Goal: Information Seeking & Learning: Learn about a topic

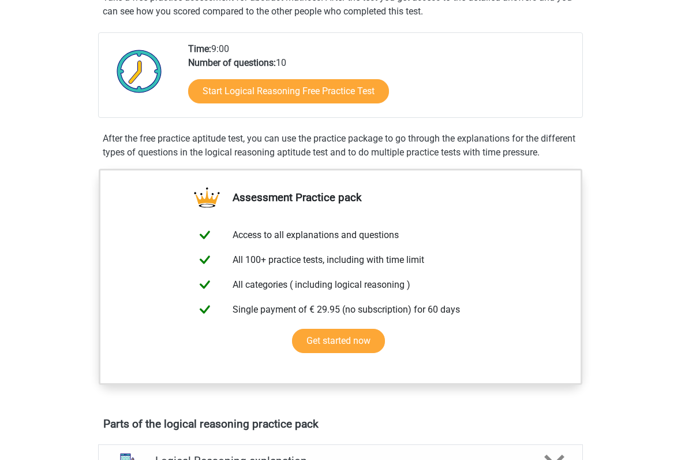
click at [339, 88] on link "Start Logical Reasoning Free Practice Test" at bounding box center [288, 92] width 201 height 24
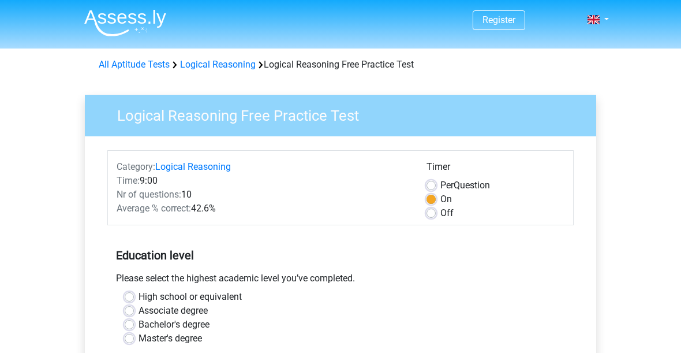
click at [139, 315] on label "Associate degree" at bounding box center [173, 311] width 69 height 14
click at [133, 315] on input "Associate degree" at bounding box center [129, 310] width 9 height 12
radio input "true"
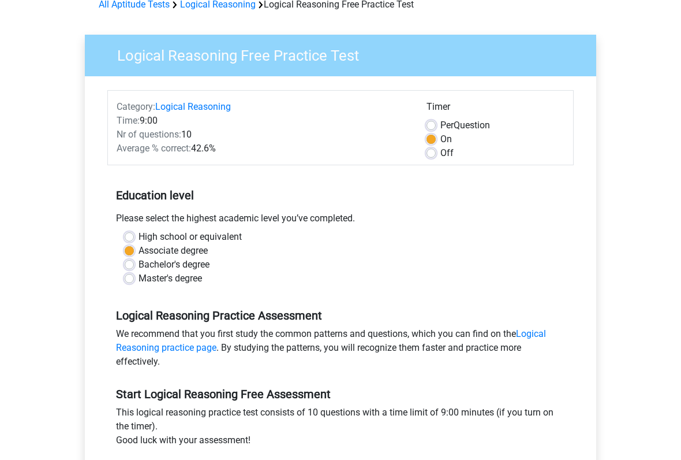
scroll to position [60, 0]
click at [139, 262] on label "Bachelor's degree" at bounding box center [174, 265] width 71 height 14
click at [129, 262] on input "Bachelor's degree" at bounding box center [129, 264] width 9 height 12
radio input "true"
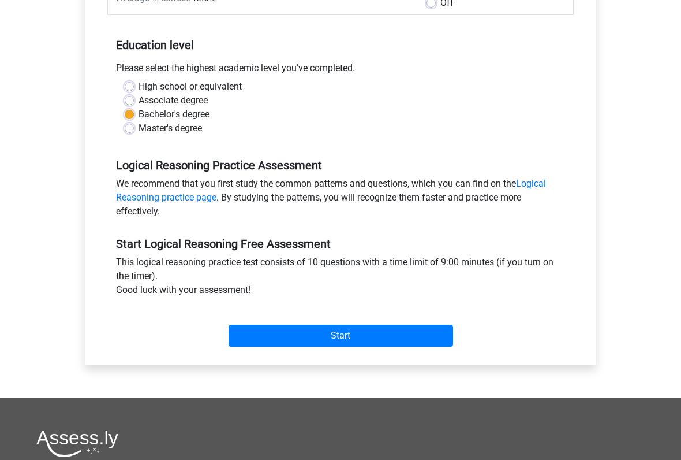
scroll to position [217, 0]
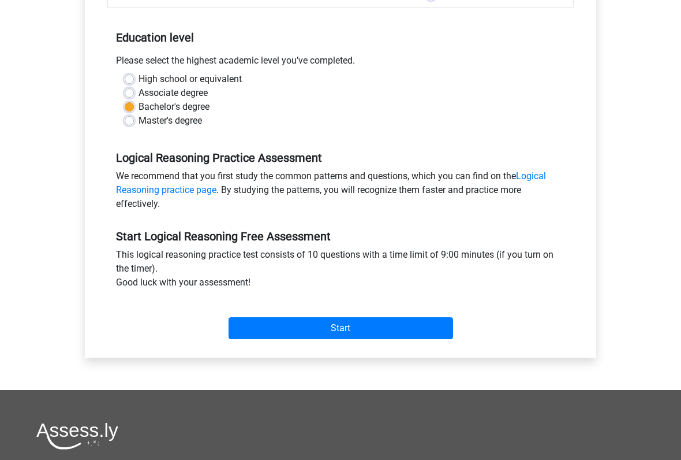
click at [250, 335] on input "Start" at bounding box center [341, 329] width 225 height 22
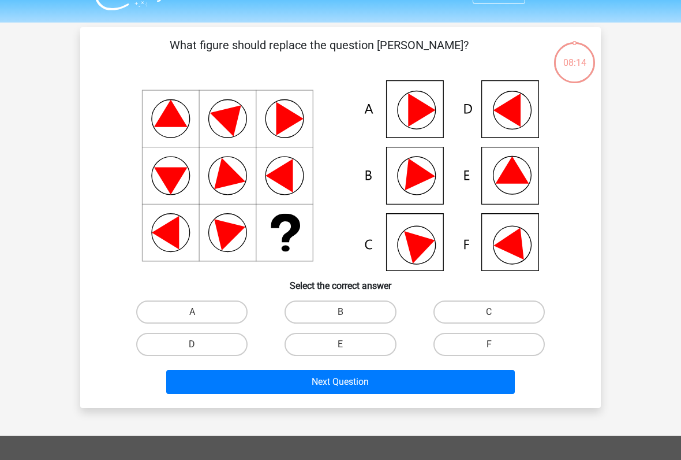
scroll to position [34, 0]
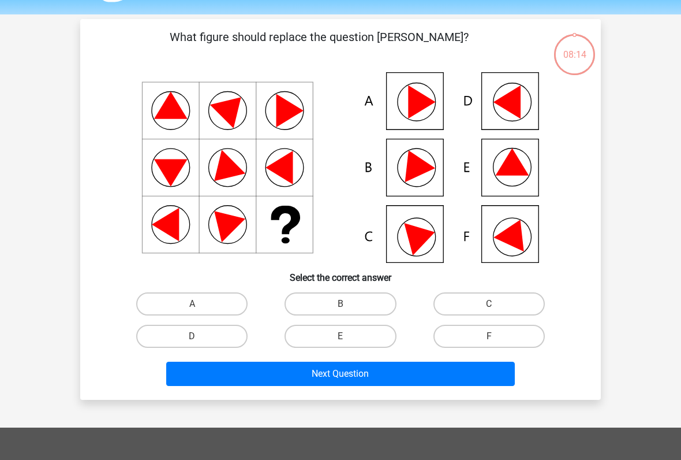
click at [438, 376] on button "Next Question" at bounding box center [340, 373] width 349 height 24
click at [613, 236] on div "08:12 Question 1 of 10 Question category: logical reasoning set 1 What figure s…" at bounding box center [340, 209] width 549 height 381
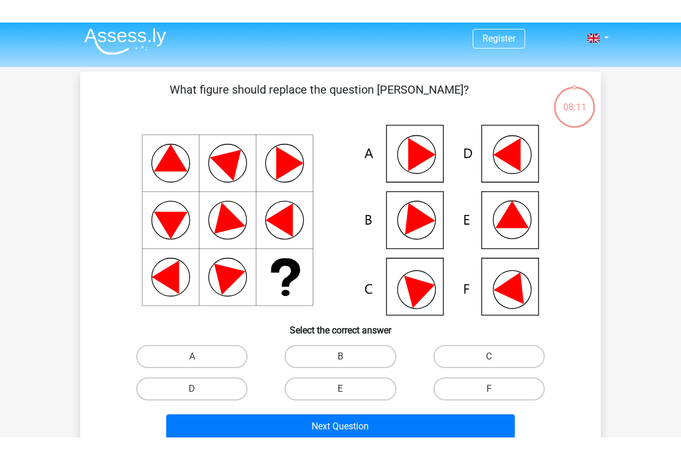
scroll to position [0, 0]
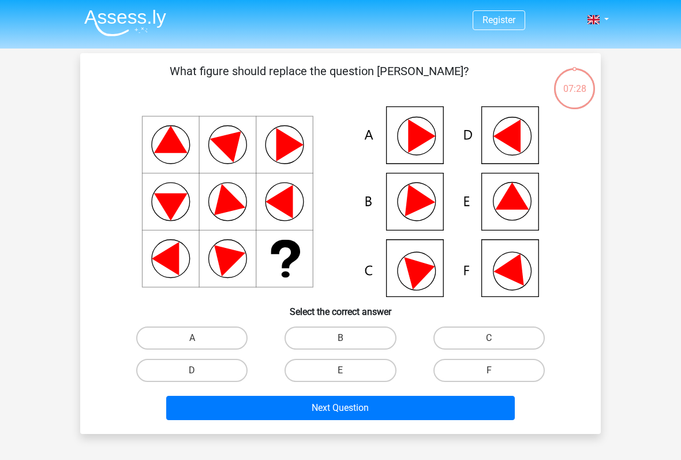
click at [373, 339] on label "B" at bounding box center [340, 337] width 111 height 23
click at [348, 339] on input "B" at bounding box center [345, 342] width 8 height 8
radio input "true"
click at [370, 380] on button "Next Question" at bounding box center [340, 408] width 349 height 24
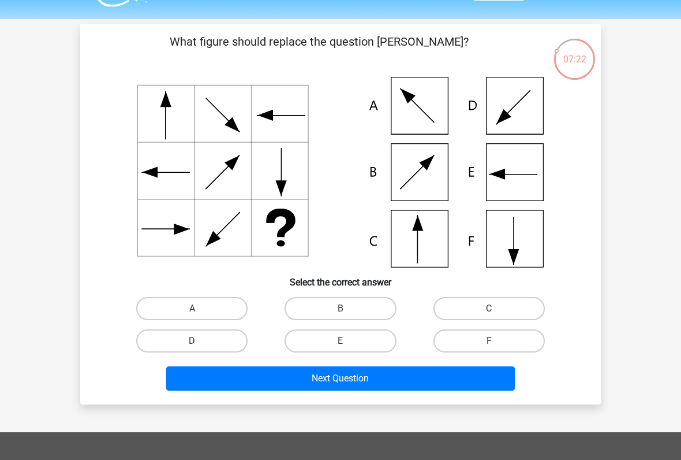
scroll to position [29, 0]
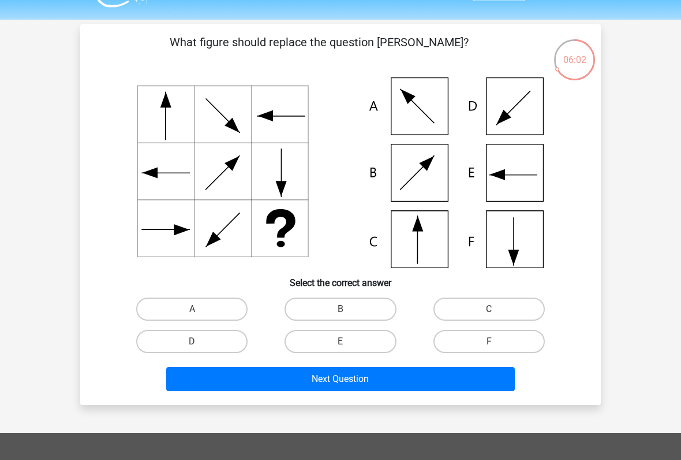
click at [500, 311] on label "C" at bounding box center [489, 308] width 111 height 23
click at [497, 311] on input "C" at bounding box center [493, 313] width 8 height 8
radio input "true"
click at [448, 380] on button "Next Question" at bounding box center [340, 379] width 349 height 24
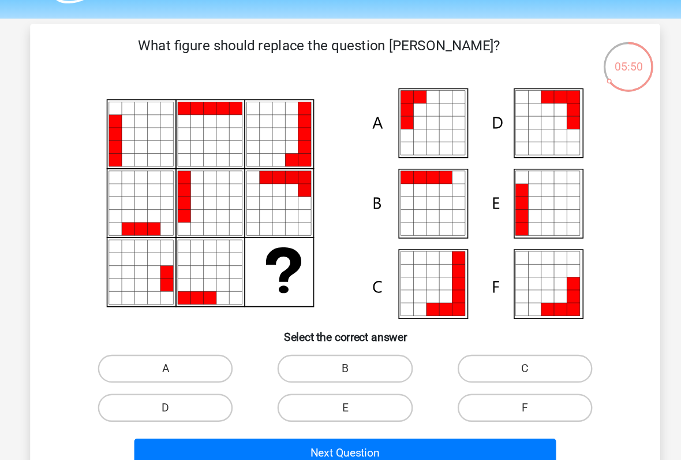
scroll to position [33, 0]
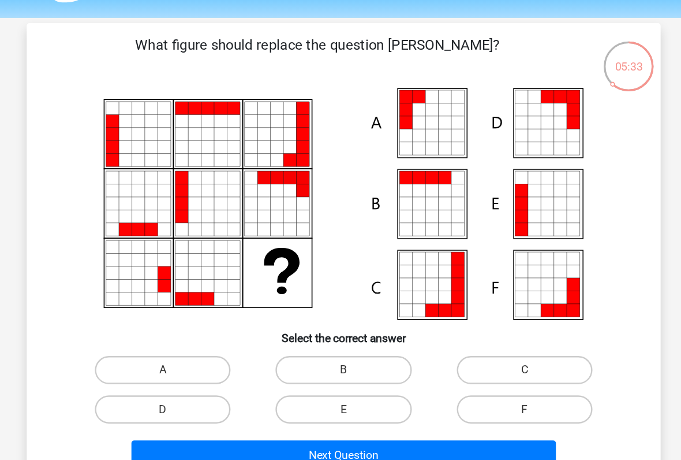
click at [513, 254] on icon at bounding box center [518, 255] width 10 height 10
click at [513, 182] on icon at bounding box center [518, 178] width 10 height 10
click at [513, 186] on icon at bounding box center [518, 189] width 10 height 10
click at [524, 162] on icon at bounding box center [529, 157] width 10 height 10
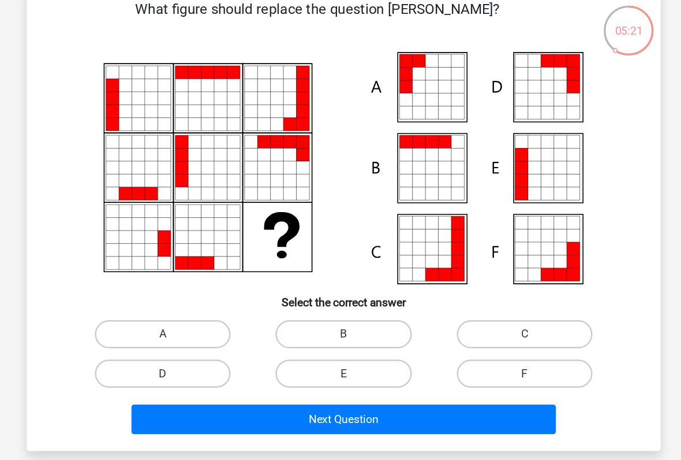
click at [304, 325] on label "E" at bounding box center [340, 336] width 111 height 23
click at [341, 337] on input "E" at bounding box center [345, 341] width 8 height 8
radio input "true"
click at [313, 325] on label "E" at bounding box center [340, 336] width 111 height 23
click at [341, 337] on input "E" at bounding box center [345, 341] width 8 height 8
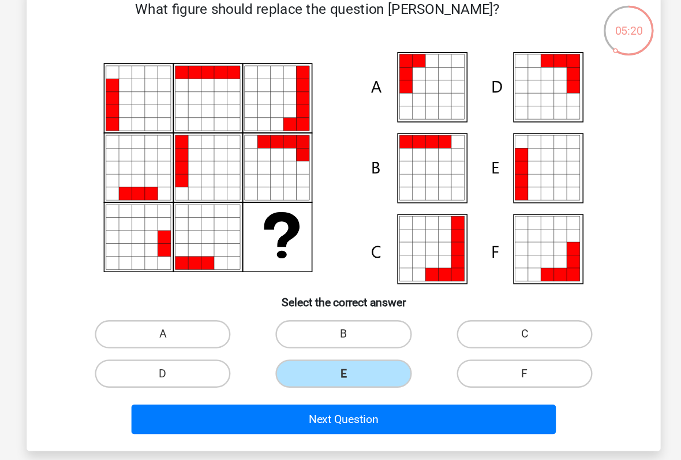
click at [316, 362] on button "Next Question" at bounding box center [340, 374] width 349 height 24
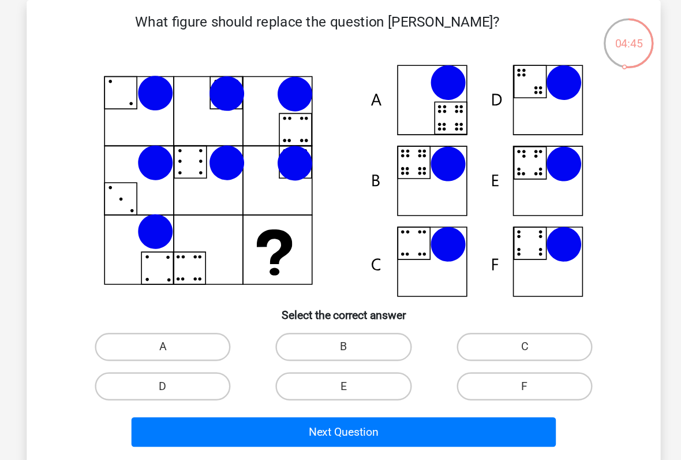
click at [462, 157] on icon at bounding box center [340, 168] width 465 height 191
click at [456, 162] on icon at bounding box center [340, 168] width 465 height 191
click at [465, 162] on icon at bounding box center [340, 168] width 465 height 191
click at [469, 159] on icon at bounding box center [340, 168] width 465 height 191
click at [468, 159] on icon at bounding box center [340, 168] width 465 height 191
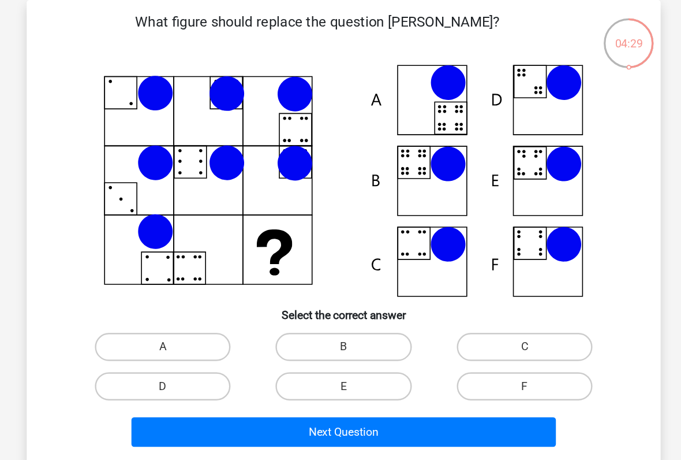
click at [471, 158] on icon at bounding box center [340, 168] width 465 height 191
click at [325, 320] on div "E" at bounding box center [340, 336] width 148 height 32
click at [317, 325] on label "E" at bounding box center [340, 336] width 111 height 23
click at [341, 337] on input "E" at bounding box center [345, 341] width 8 height 8
radio input "true"
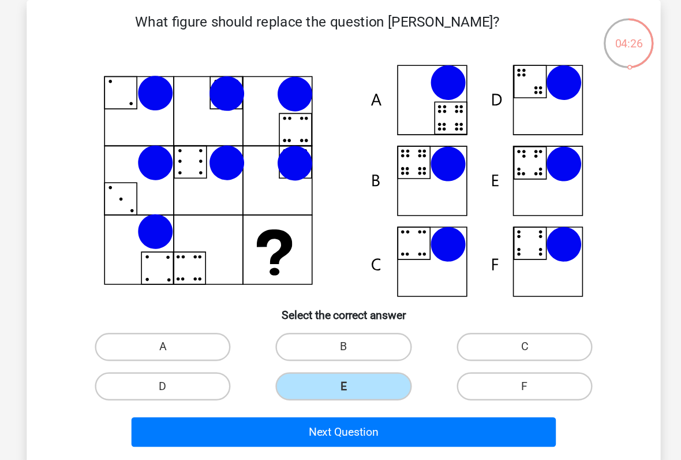
click at [314, 325] on label "E" at bounding box center [340, 336] width 111 height 23
click at [341, 337] on input "E" at bounding box center [345, 341] width 8 height 8
click at [303, 293] on label "B" at bounding box center [340, 304] width 111 height 23
click at [341, 304] on input "B" at bounding box center [345, 308] width 8 height 8
radio input "true"
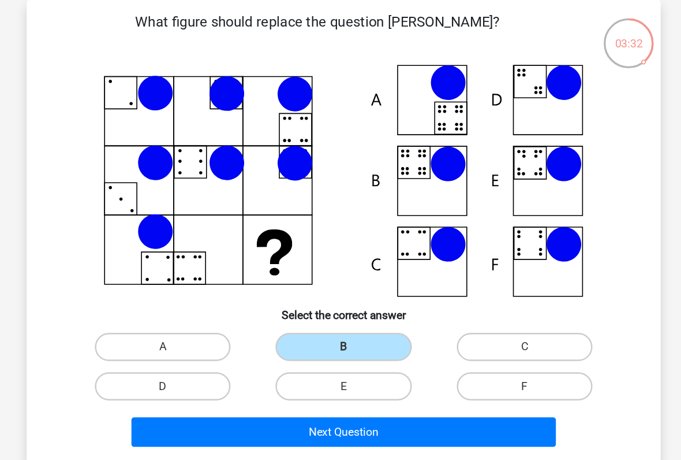
click at [344, 362] on button "Next Question" at bounding box center [340, 374] width 349 height 24
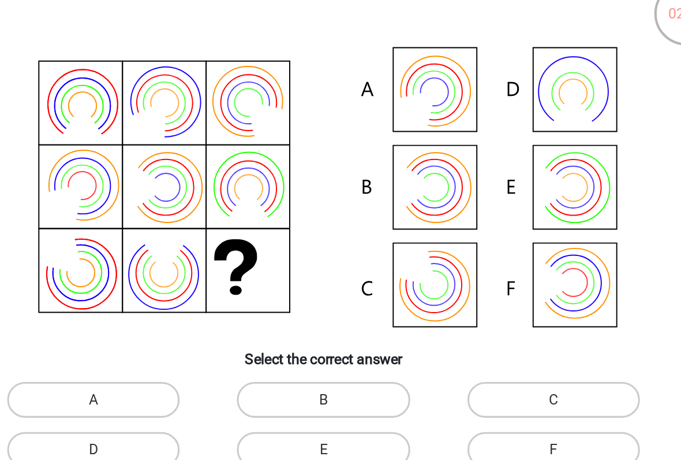
click at [285, 293] on label "B" at bounding box center [340, 304] width 111 height 23
click at [341, 304] on input "B" at bounding box center [345, 308] width 8 height 8
radio input "true"
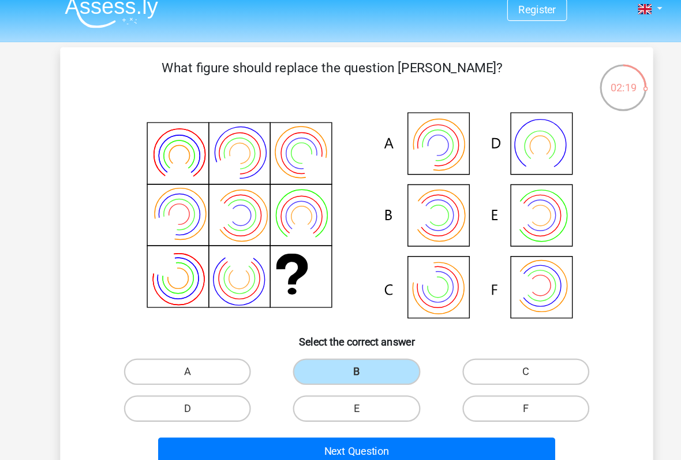
scroll to position [0, 0]
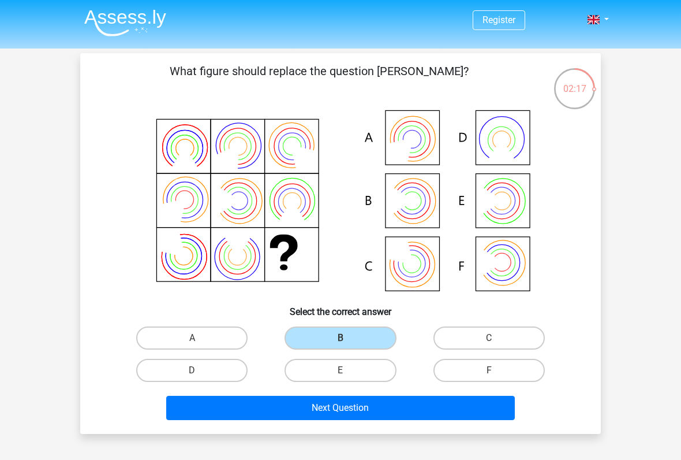
click at [376, 380] on button "Next Question" at bounding box center [340, 408] width 349 height 24
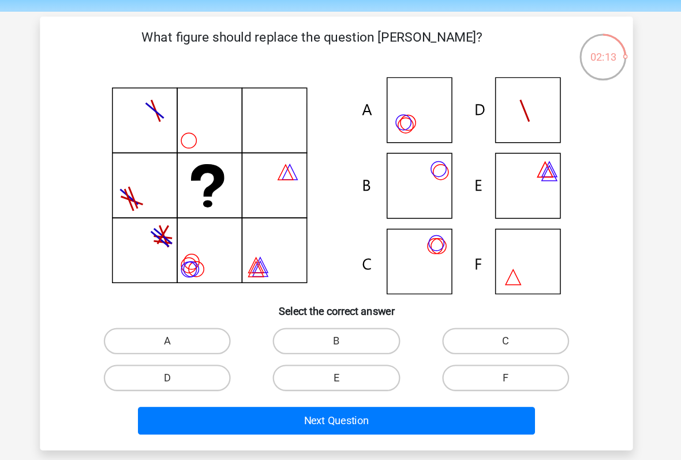
scroll to position [37, 0]
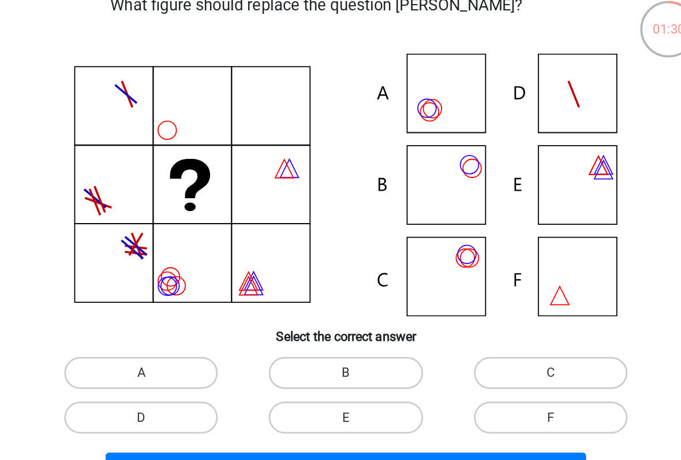
click at [285, 289] on label "B" at bounding box center [340, 300] width 111 height 23
click at [341, 301] on input "B" at bounding box center [345, 305] width 8 height 8
radio input "true"
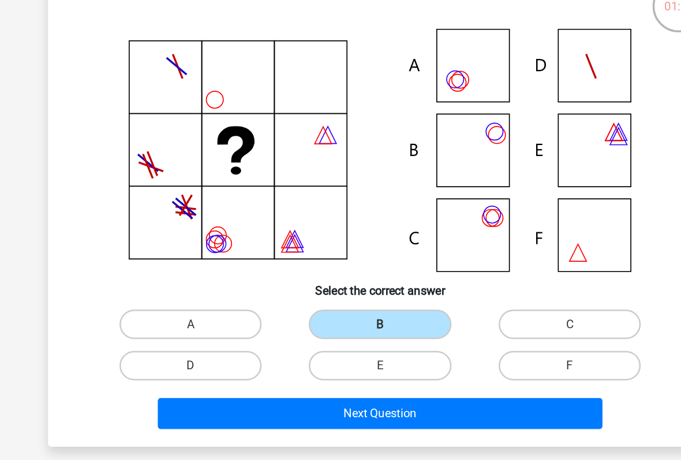
click at [422, 359] on button "Next Question" at bounding box center [340, 371] width 349 height 24
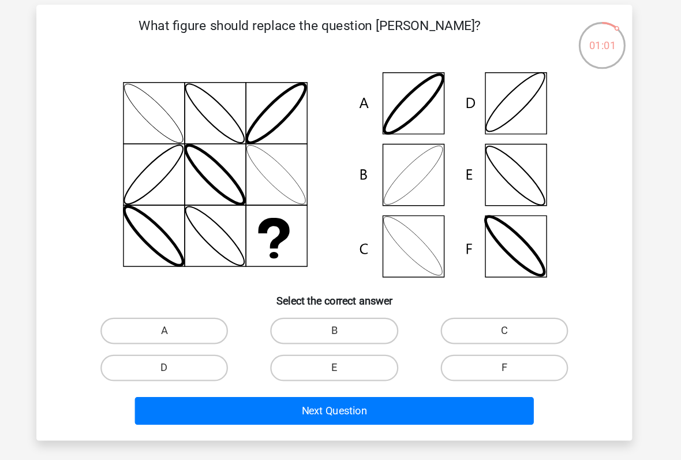
click at [329, 359] on button "Next Question" at bounding box center [340, 371] width 349 height 24
click at [322, 289] on label "B" at bounding box center [340, 300] width 111 height 23
click at [341, 301] on input "B" at bounding box center [345, 305] width 8 height 8
radio input "true"
click at [303, 359] on button "Next Question" at bounding box center [340, 371] width 349 height 24
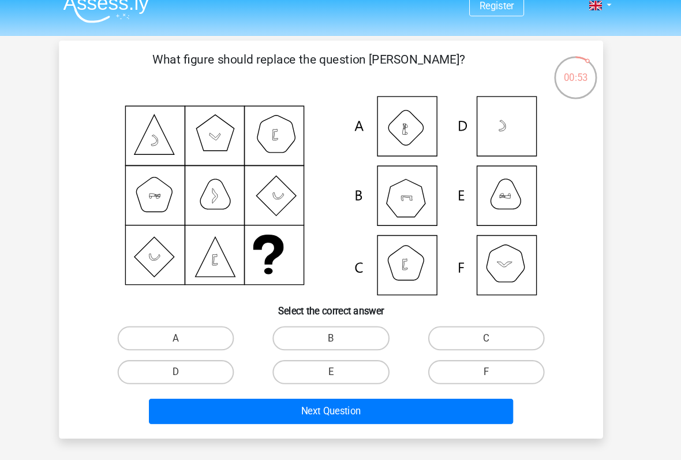
scroll to position [13, 0]
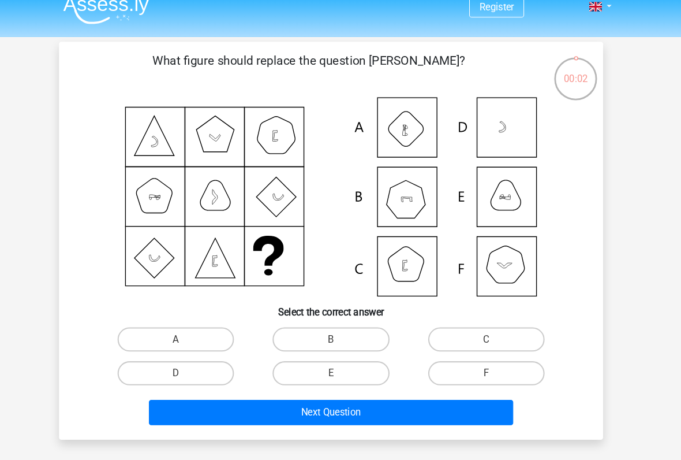
click at [350, 314] on label "B" at bounding box center [340, 324] width 111 height 23
click at [348, 325] on input "B" at bounding box center [345, 329] width 8 height 8
radio input "true"
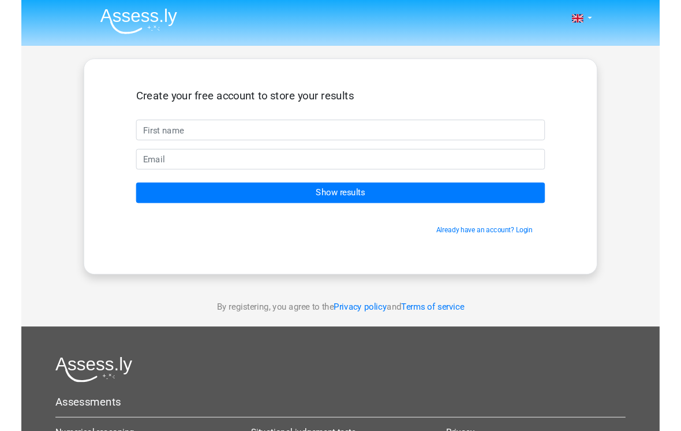
scroll to position [0, 24]
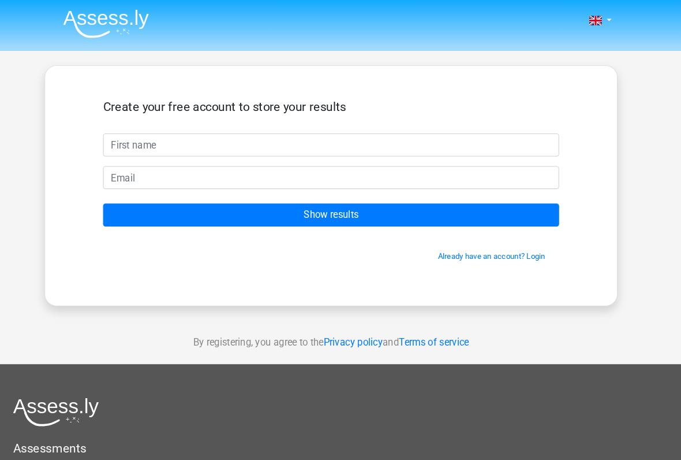
click at [122, 133] on input "text" at bounding box center [340, 139] width 437 height 22
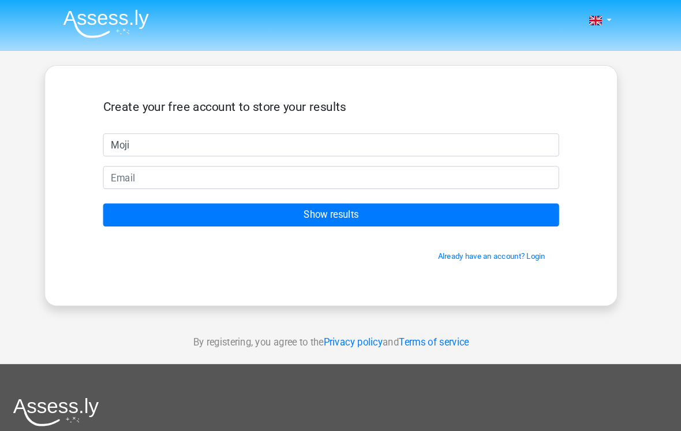
type input "Moji"
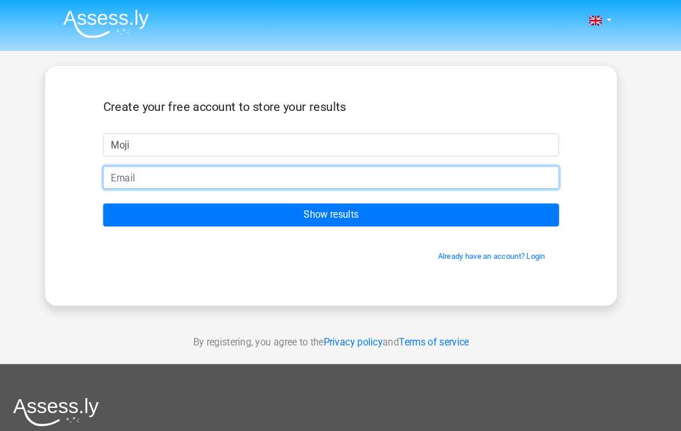
click at [437, 160] on input "email" at bounding box center [340, 170] width 437 height 22
click at [464, 173] on input "email" at bounding box center [340, 170] width 437 height 22
type input "shyunchanmatcha@gmail.com"
click at [317, 206] on input "Show results" at bounding box center [340, 206] width 437 height 22
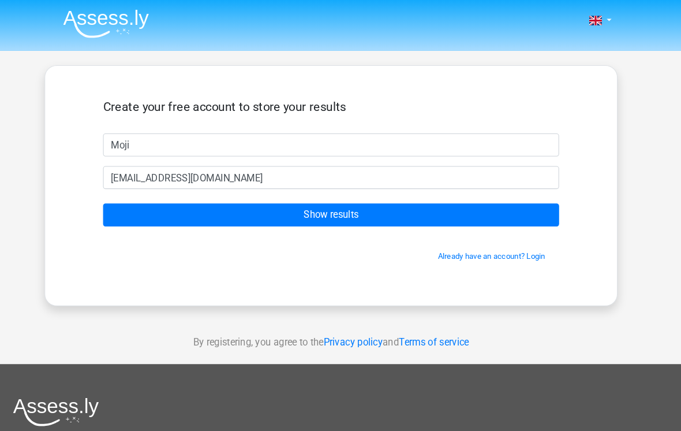
click at [428, 195] on input "Show results" at bounding box center [340, 206] width 437 height 22
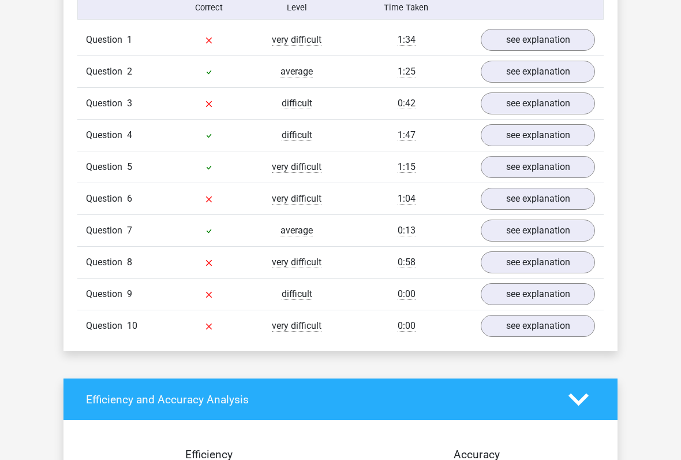
click at [561, 318] on link "see explanation" at bounding box center [538, 326] width 114 height 22
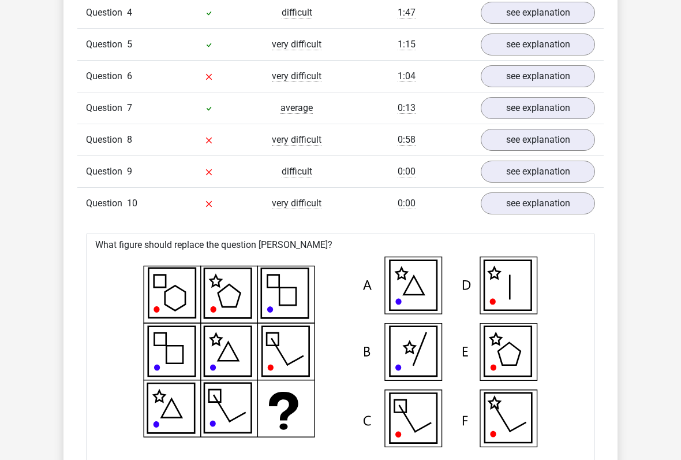
scroll to position [1045, 0]
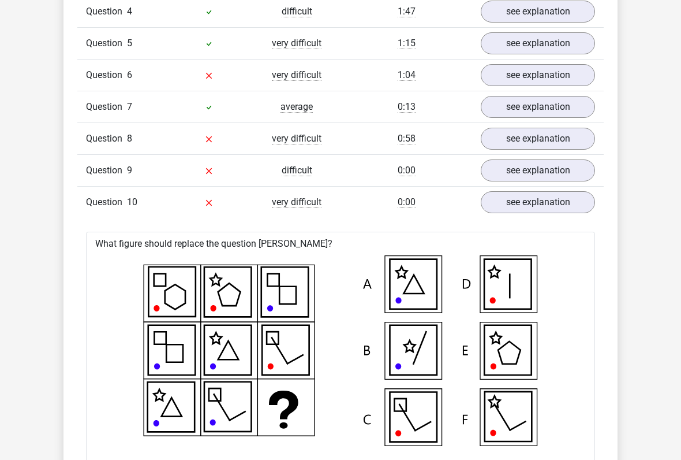
click at [560, 202] on link "see explanation" at bounding box center [538, 202] width 114 height 22
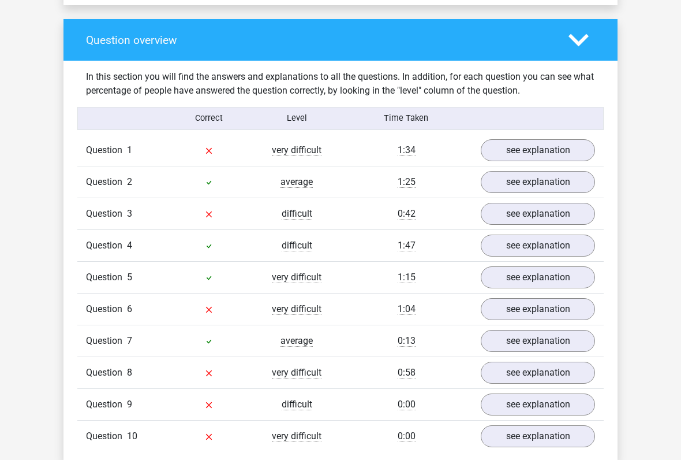
click at [565, 150] on link "see explanation" at bounding box center [538, 151] width 114 height 22
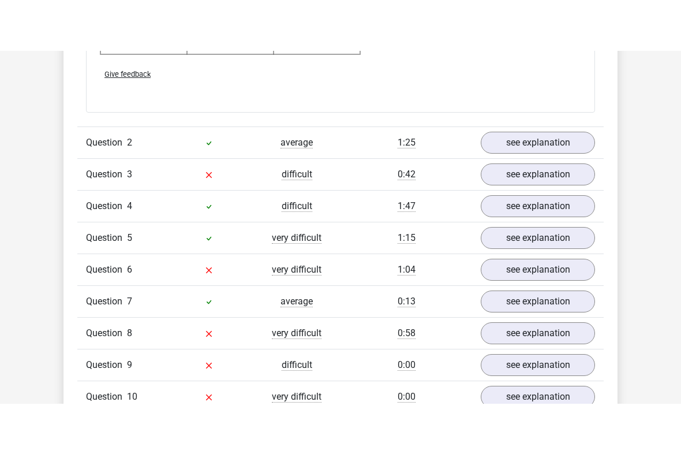
scroll to position [1636, 0]
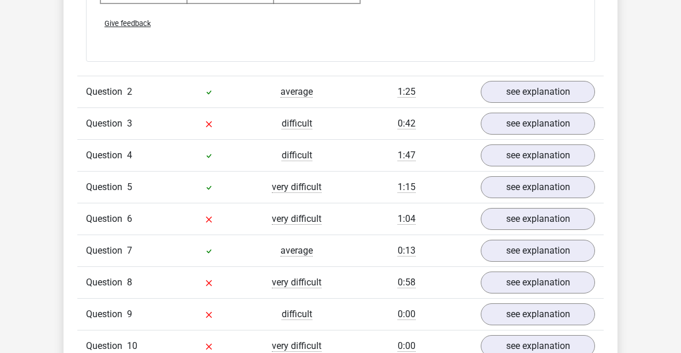
click at [560, 94] on link "see explanation" at bounding box center [538, 92] width 114 height 22
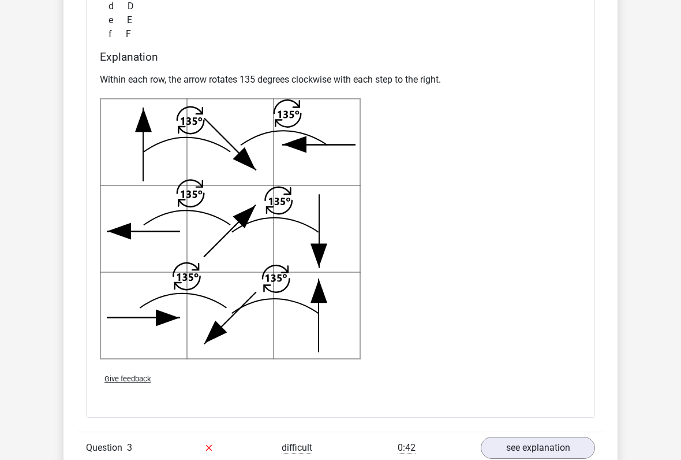
scroll to position [2028, 0]
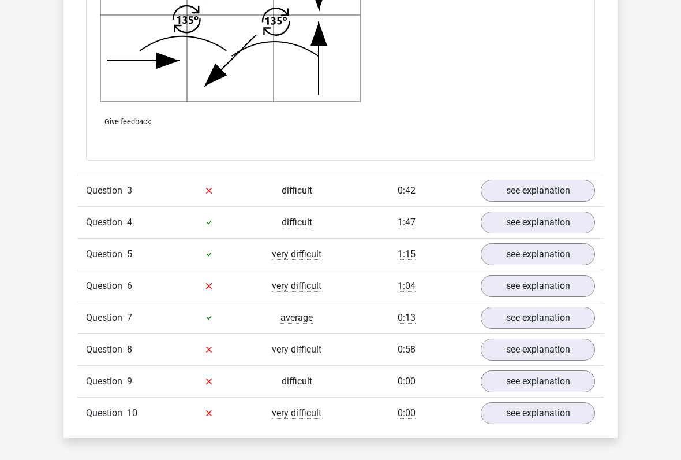
click at [570, 194] on link "see explanation" at bounding box center [538, 191] width 114 height 22
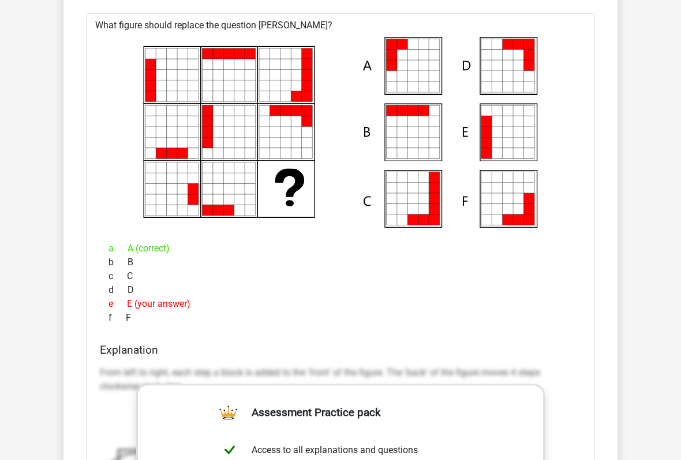
scroll to position [2492, 0]
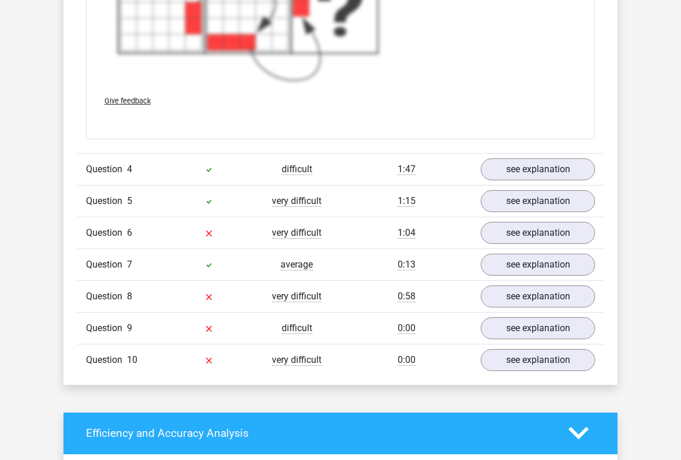
click at [555, 236] on link "see explanation" at bounding box center [538, 233] width 114 height 22
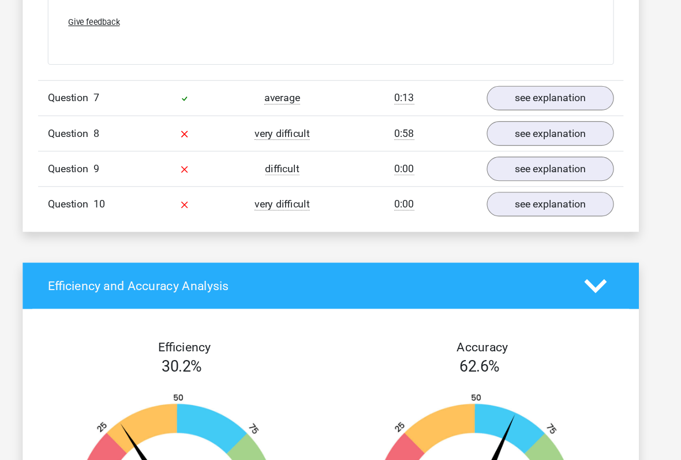
scroll to position [3757, 0]
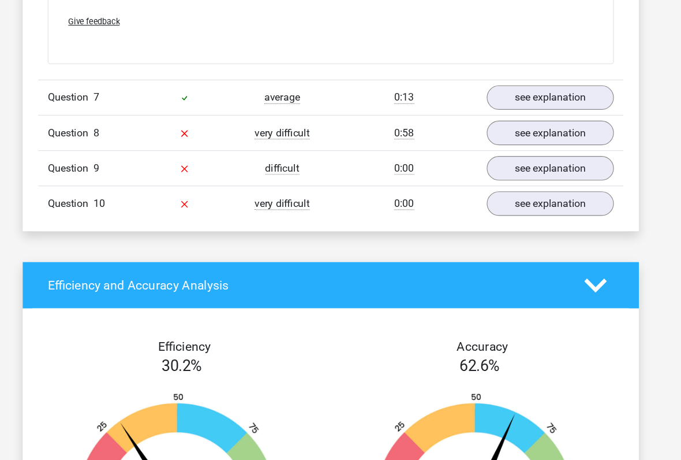
click at [528, 155] on link "see explanation" at bounding box center [538, 166] width 114 height 22
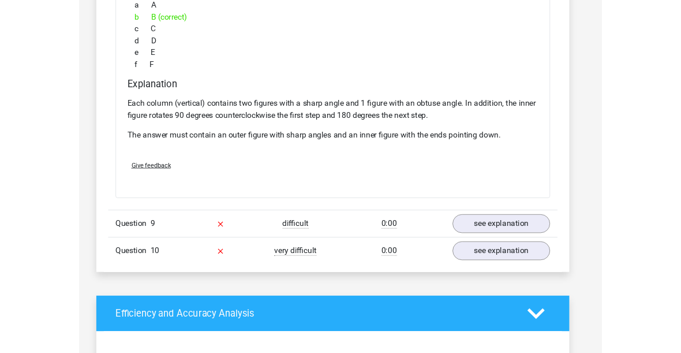
scroll to position [4317, 0]
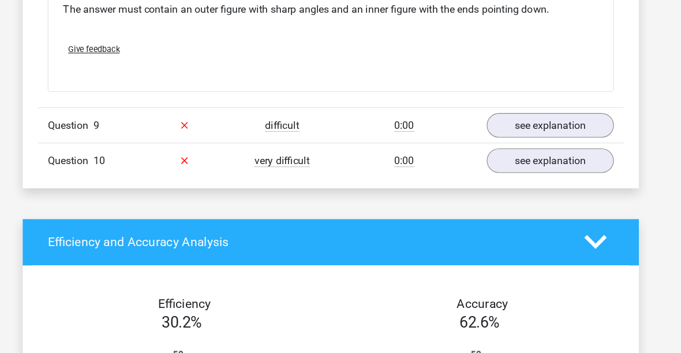
click at [504, 147] on link "see explanation" at bounding box center [538, 158] width 114 height 22
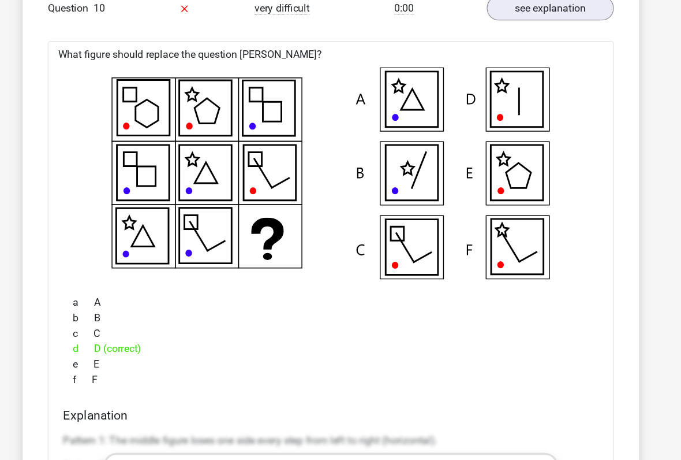
scroll to position [4467, 0]
